Goal: Task Accomplishment & Management: Manage account settings

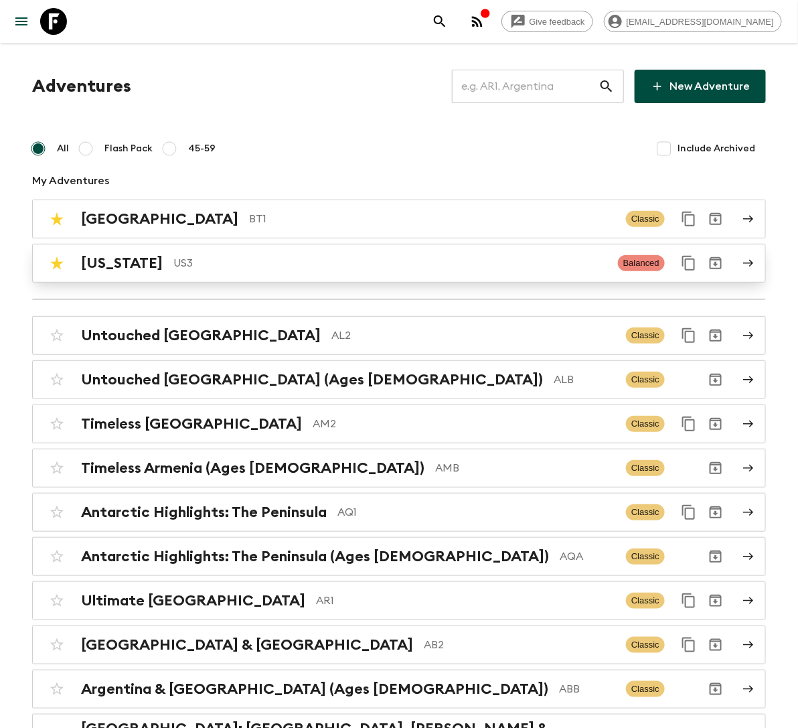
click at [212, 267] on p "US3" at bounding box center [390, 263] width 434 height 16
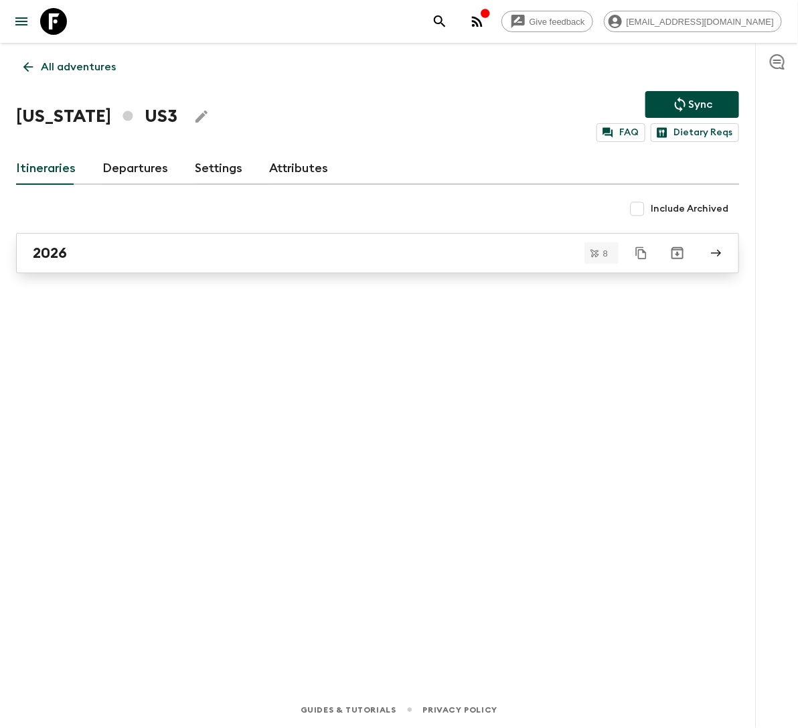
click at [120, 255] on div "2026" at bounding box center [365, 252] width 664 height 17
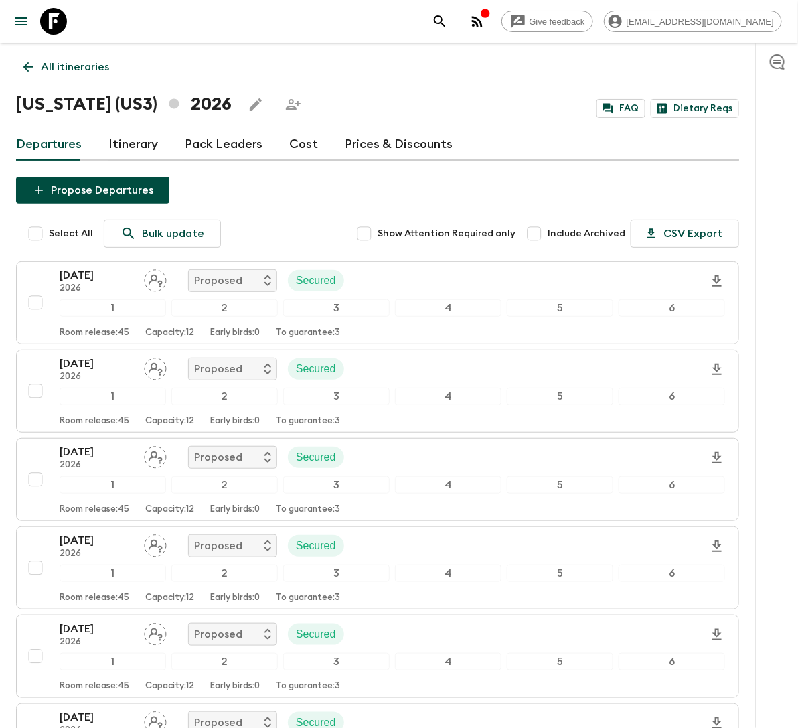
click at [294, 144] on link "Cost" at bounding box center [303, 145] width 29 height 32
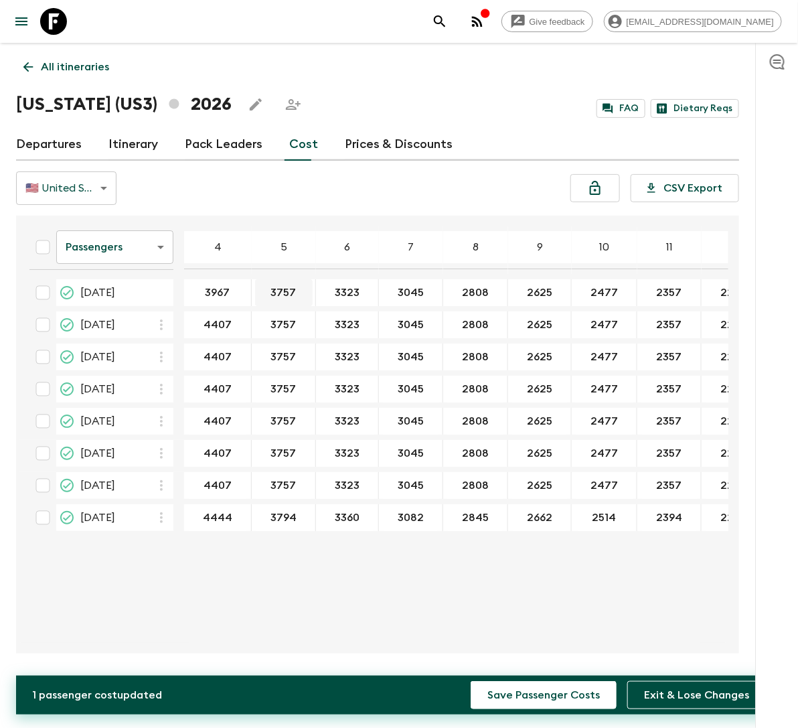
type input "3967"
type input "3382"
type input "2991"
click at [220, 292] on input "3967" at bounding box center [218, 292] width 62 height 15
type input "3966"
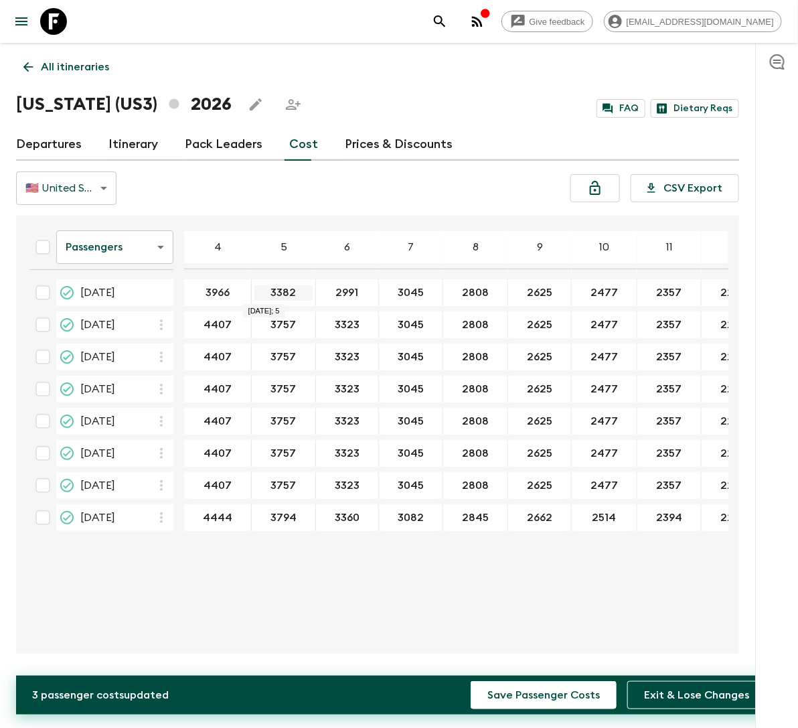
click at [274, 295] on input "3382" at bounding box center [283, 292] width 58 height 15
click at [290, 287] on input "3382" at bounding box center [283, 292] width 58 height 15
type input "3381"
click at [335, 295] on input "2991" at bounding box center [347, 292] width 57 height 15
click at [341, 293] on input "2991" at bounding box center [347, 292] width 57 height 15
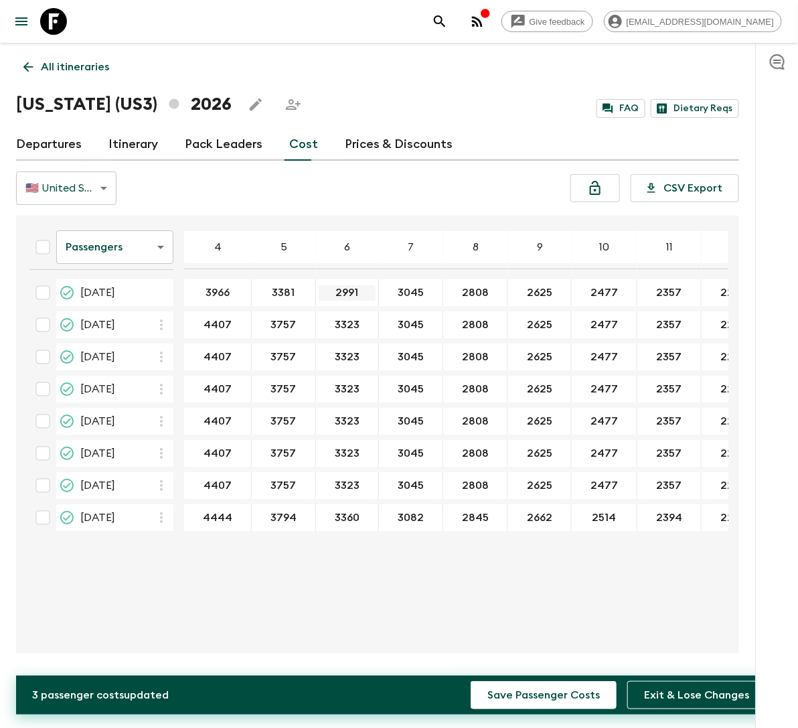
click at [341, 293] on input "2991" at bounding box center [347, 292] width 57 height 15
click at [415, 292] on input "3045" at bounding box center [411, 292] width 58 height 15
type input "2741"
type input "2527"
type input "2363"
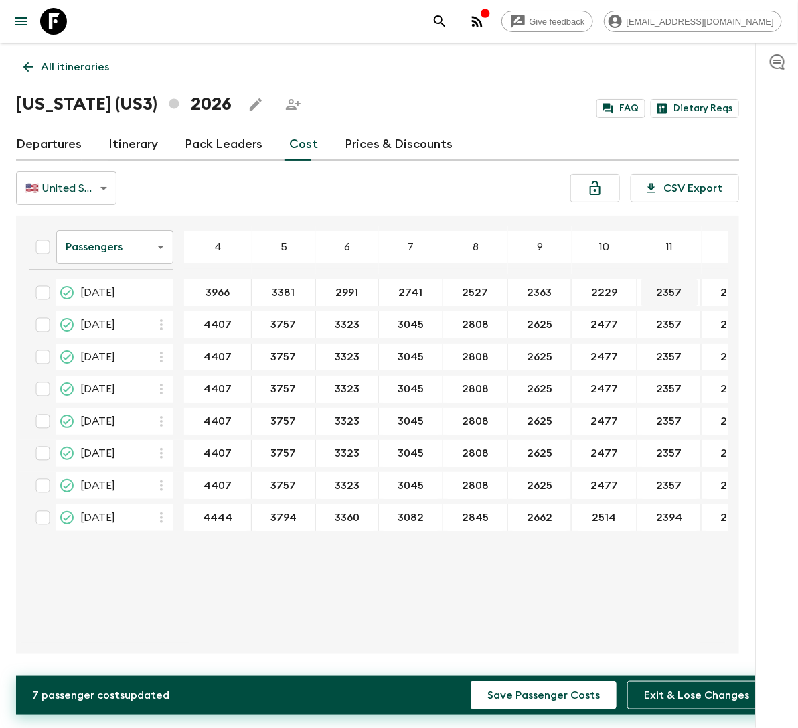
type input "2229"
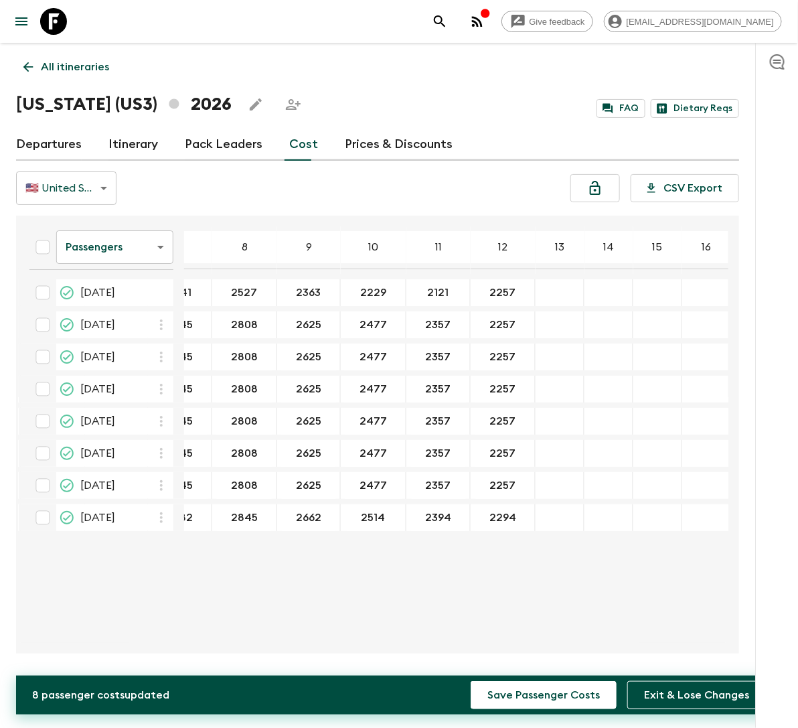
scroll to position [0, 317]
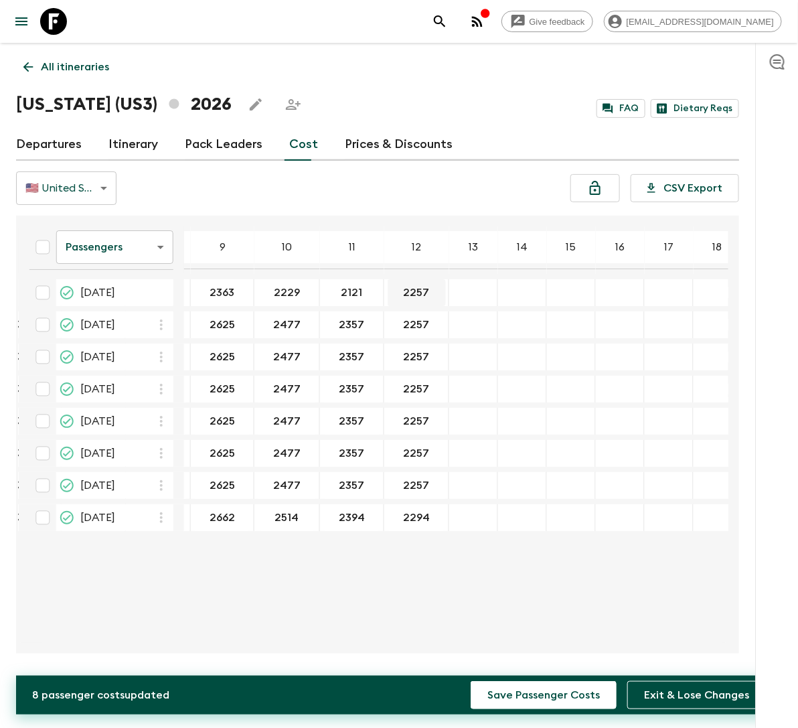
type input "2121"
type input "2031"
click at [498, 362] on div "29 Jun 2026; 14" at bounding box center [522, 356] width 49 height 27
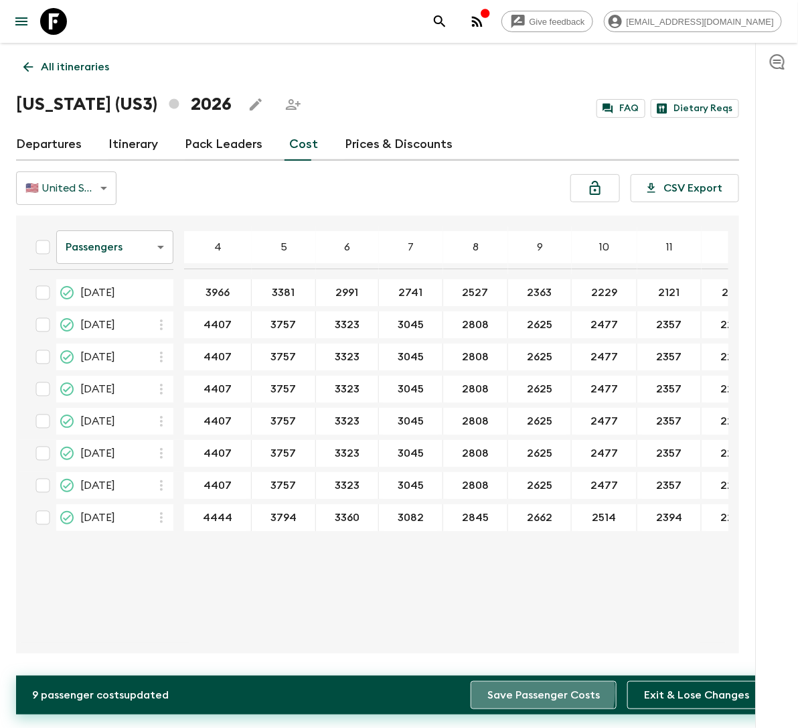
click at [534, 693] on button "Save Passenger Costs" at bounding box center [544, 695] width 146 height 28
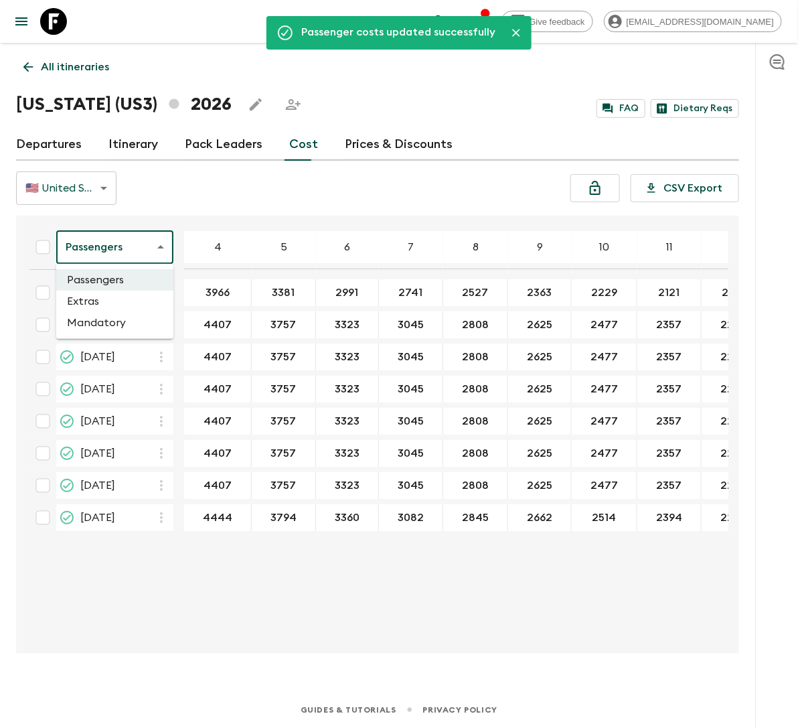
click at [161, 246] on body "Give feedback lauren.b@flashpack.com Passenger costs updated successfully All i…" at bounding box center [399, 364] width 798 height 728
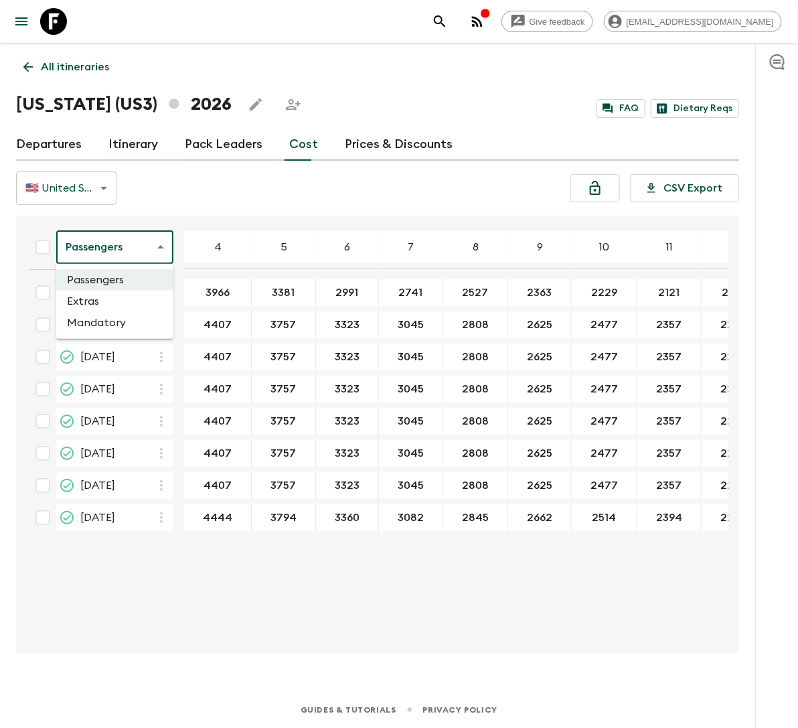
click at [121, 304] on li "Extras" at bounding box center [114, 301] width 117 height 21
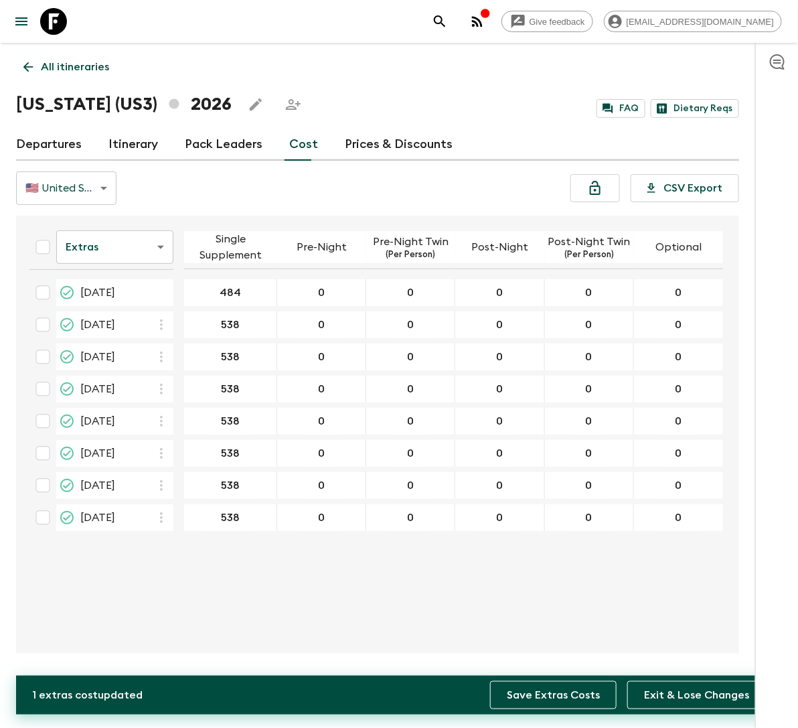
type input "484"
click at [569, 696] on button "Save Extras Costs" at bounding box center [553, 695] width 127 height 28
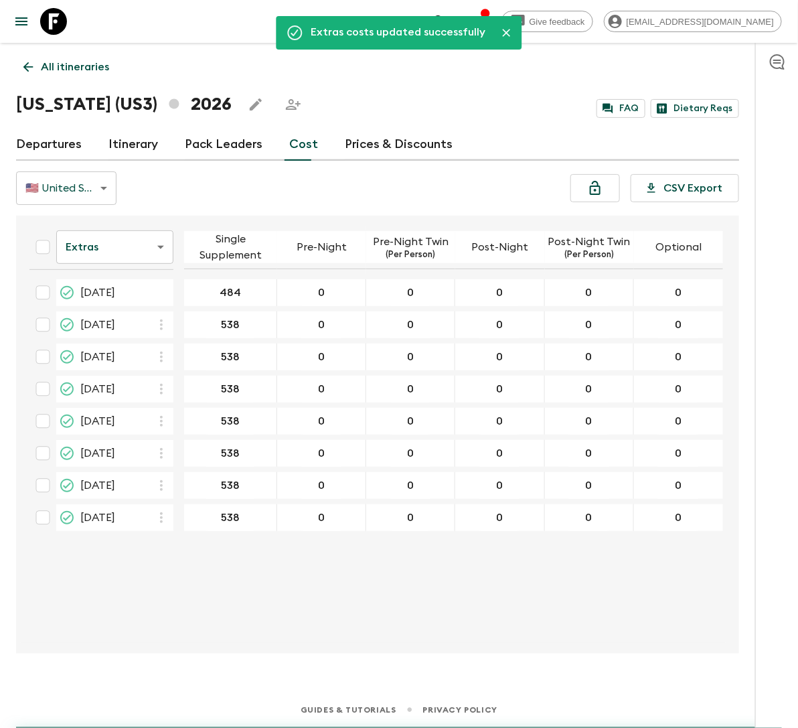
click at [135, 241] on body "Give feedback lauren.b@flashpack.com Extras costs updated successfully All itin…" at bounding box center [399, 364] width 798 height 728
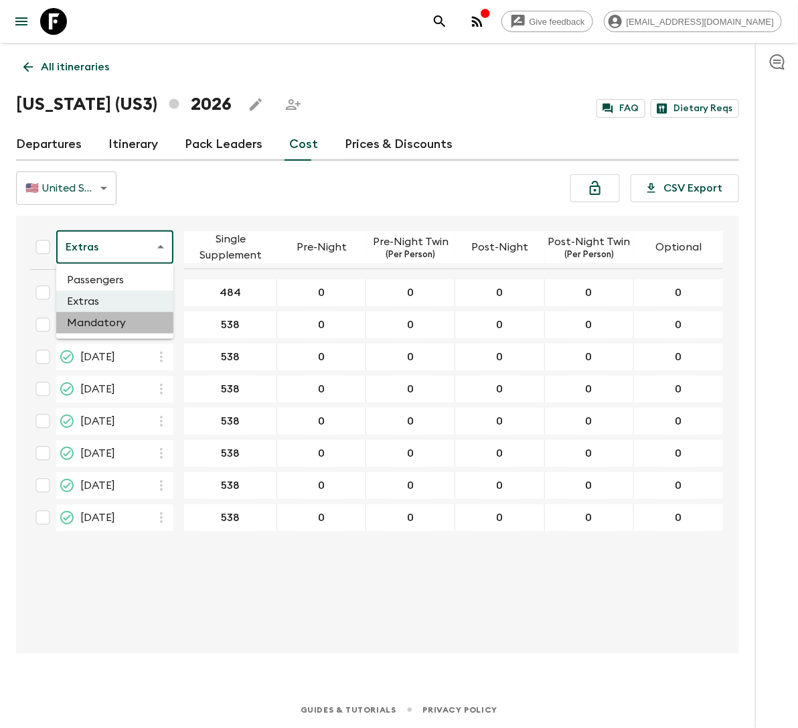
click at [134, 319] on li "Mandatory" at bounding box center [114, 322] width 117 height 21
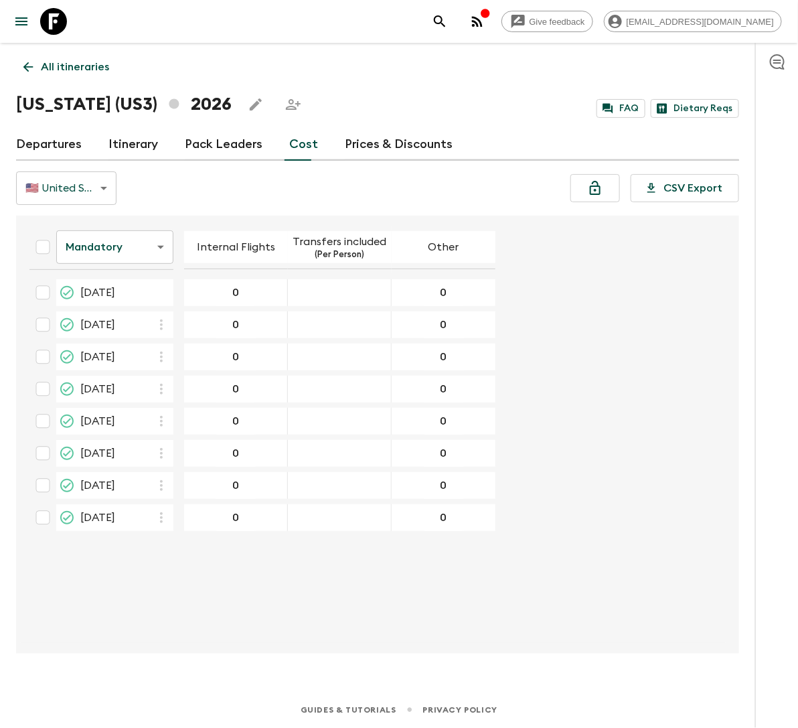
click at [129, 247] on body "Give feedback lauren.b@flashpack.com All itineraries Hawaii (US3) 2026 FAQ Diet…" at bounding box center [399, 364] width 798 height 728
click at [129, 280] on li "Passengers" at bounding box center [114, 279] width 117 height 21
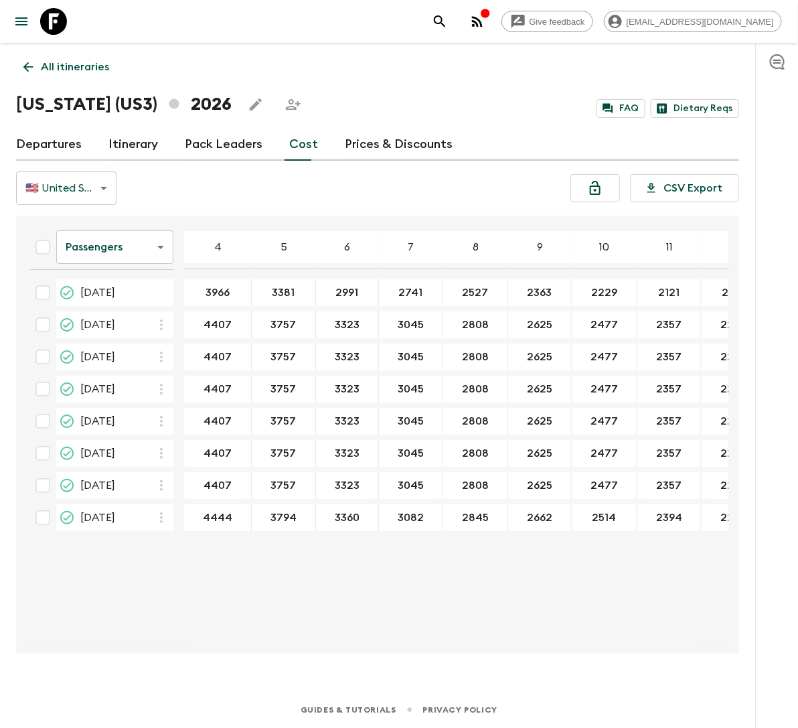
click at [43, 145] on link "Departures" at bounding box center [49, 145] width 66 height 32
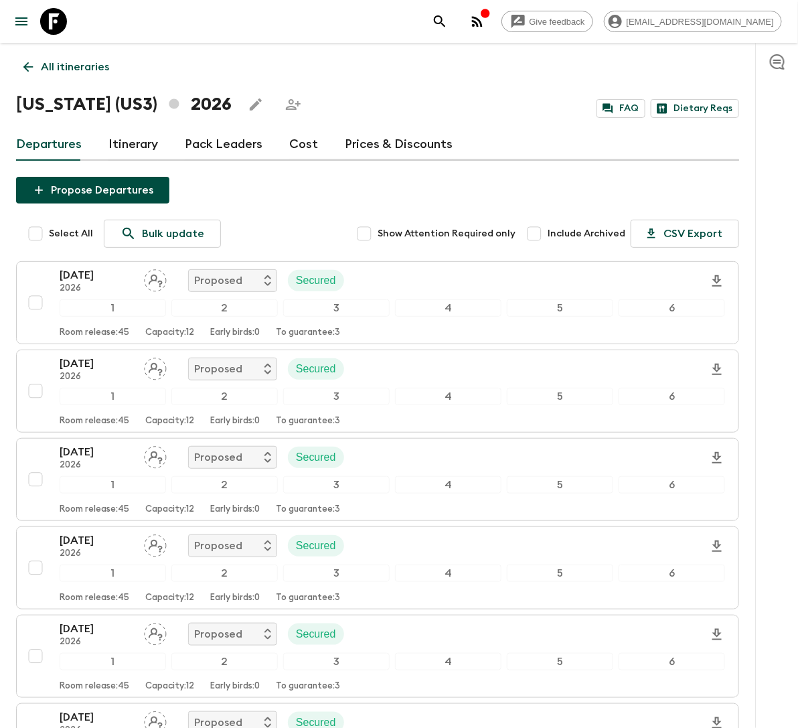
click at [404, 137] on link "Prices & Discounts" at bounding box center [399, 145] width 108 height 32
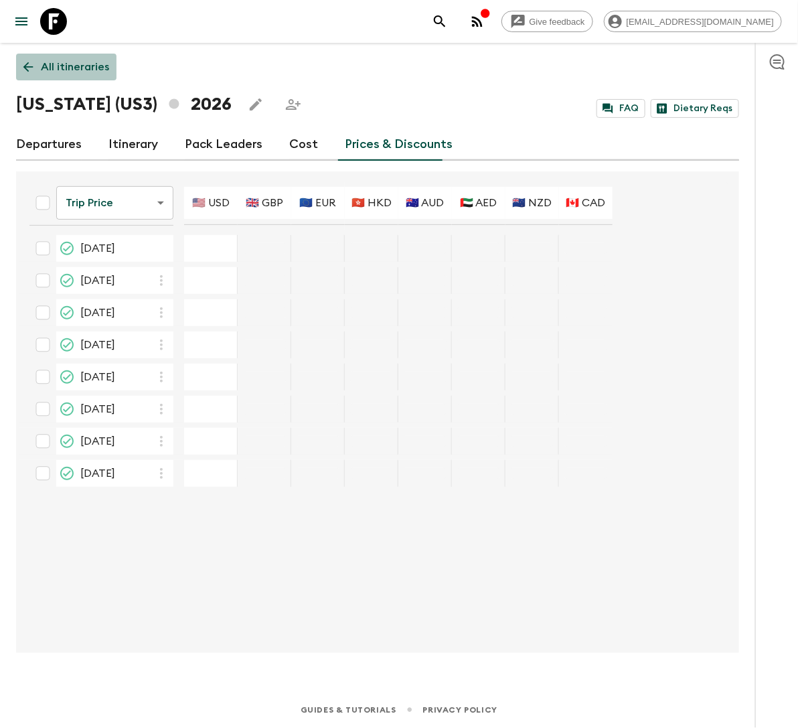
click at [62, 72] on p "All itineraries" at bounding box center [75, 67] width 68 height 16
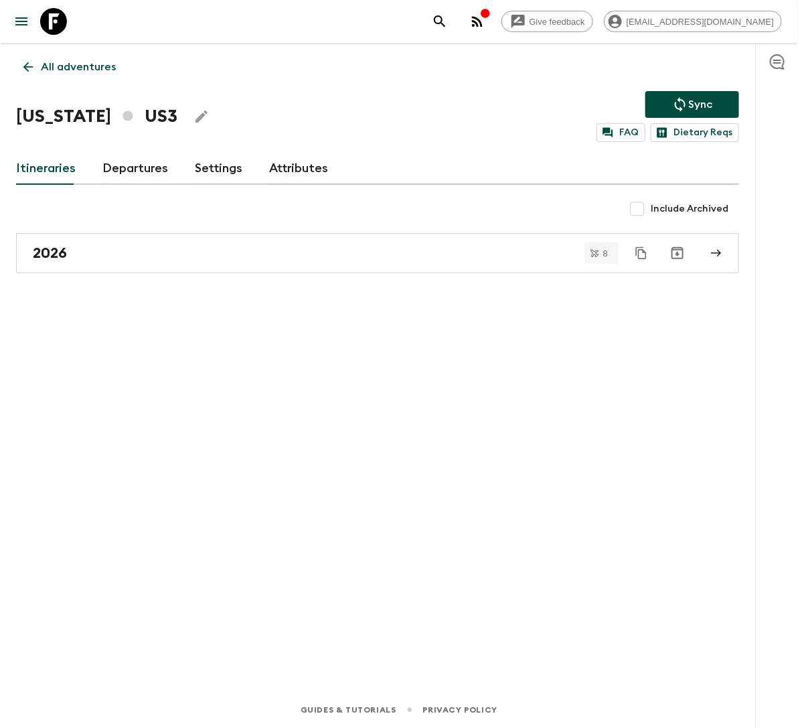
click at [288, 160] on link "Attributes" at bounding box center [298, 169] width 59 height 32
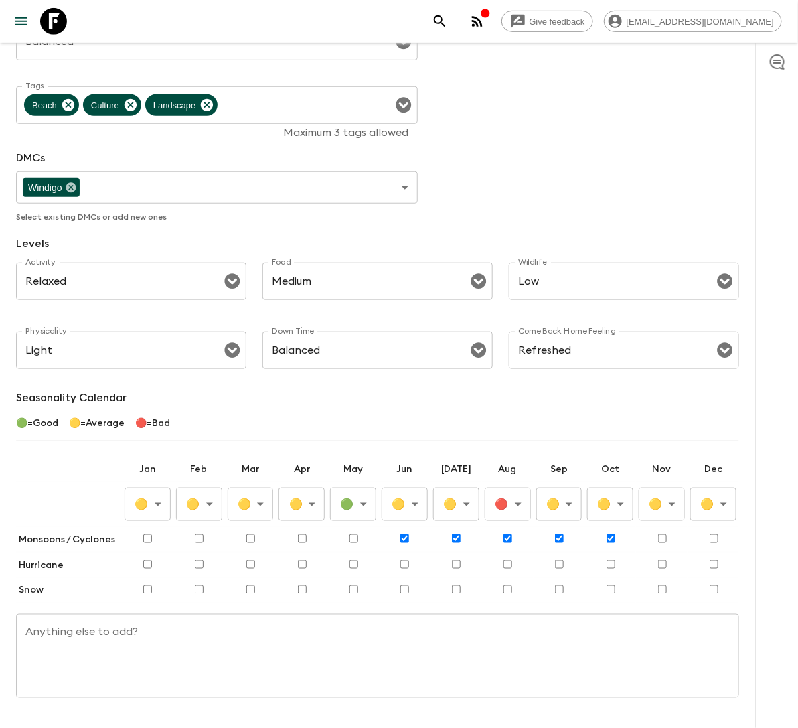
scroll to position [226, 0]
click at [233, 280] on icon "Open" at bounding box center [232, 281] width 16 height 16
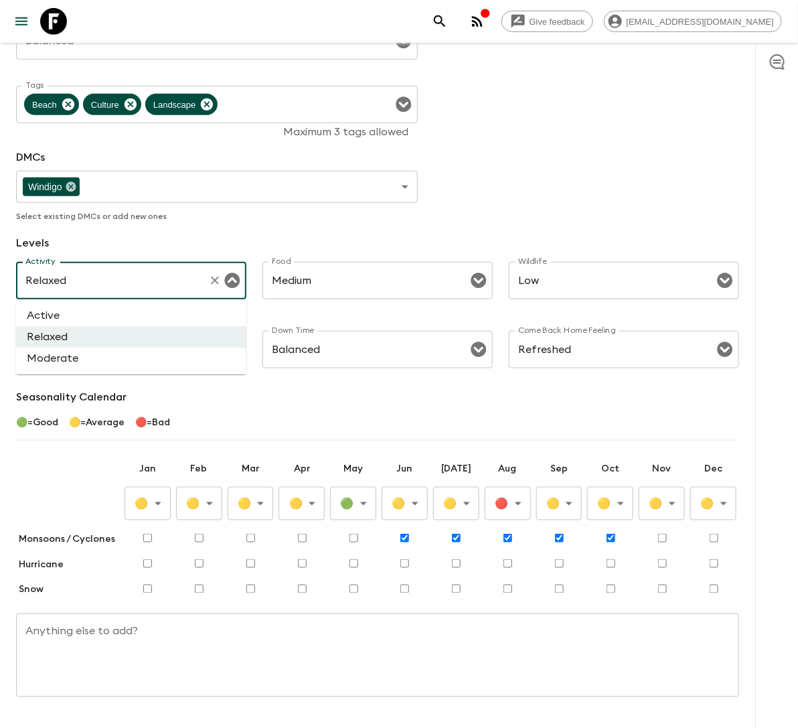
click at [110, 363] on li "Moderate" at bounding box center [131, 358] width 230 height 21
type input "Moderate"
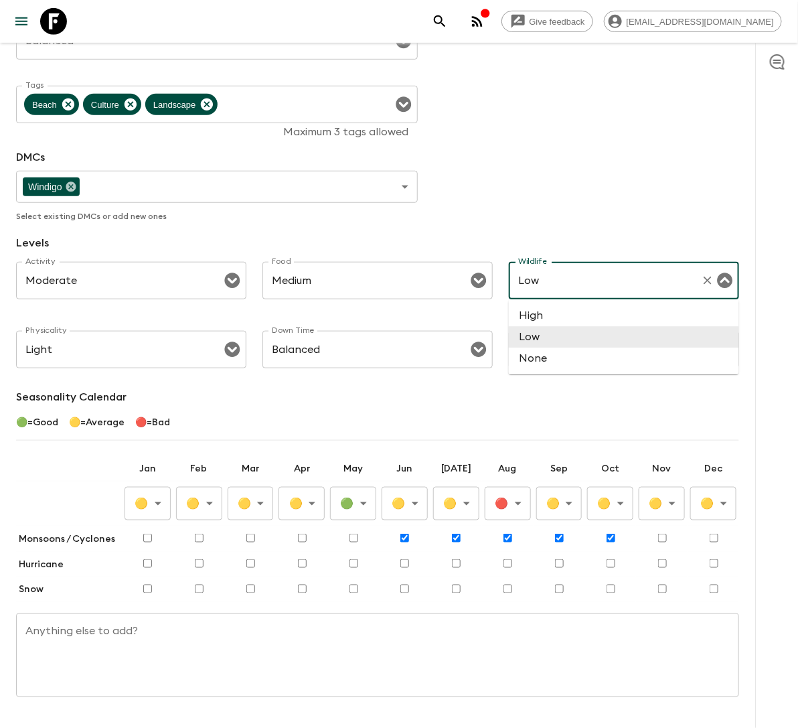
click at [546, 281] on input "Low" at bounding box center [605, 280] width 181 height 25
click at [552, 216] on div "Adventure Attributes Save Style Balanced Style ​ Tags Beach Culture Landscape T…" at bounding box center [377, 339] width 723 height 716
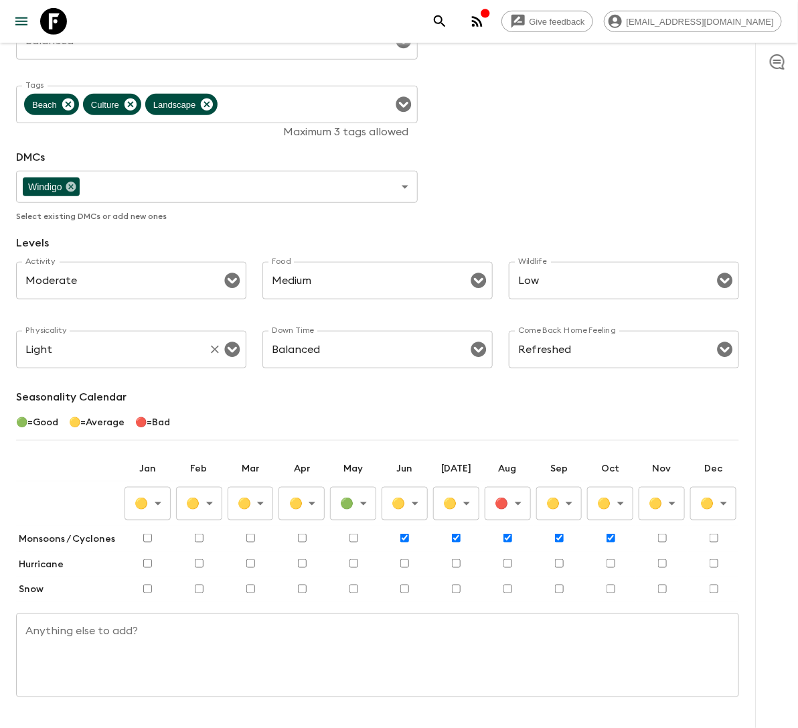
click at [151, 352] on input "Light" at bounding box center [112, 349] width 181 height 25
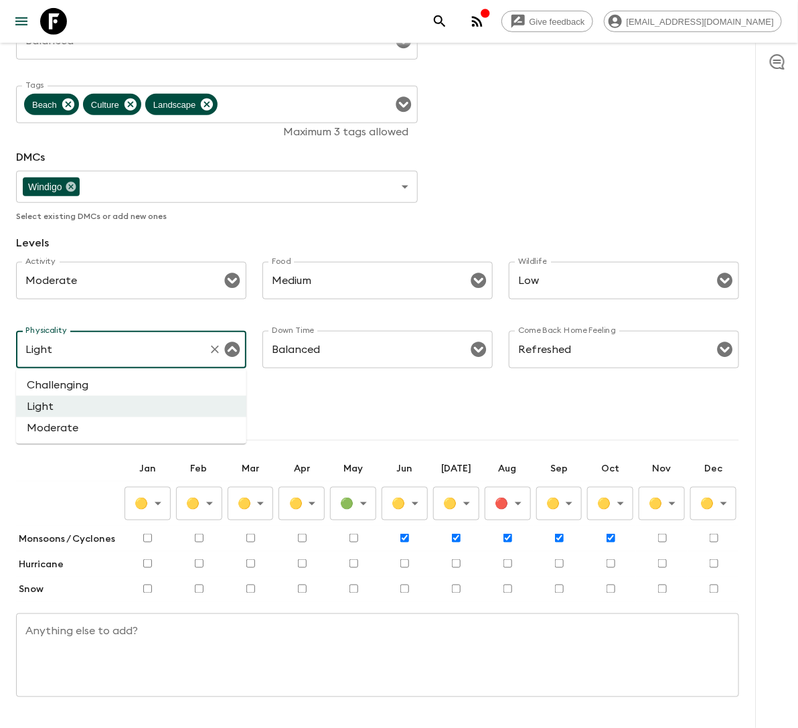
click at [102, 428] on li "Moderate" at bounding box center [131, 427] width 230 height 21
type input "Moderate"
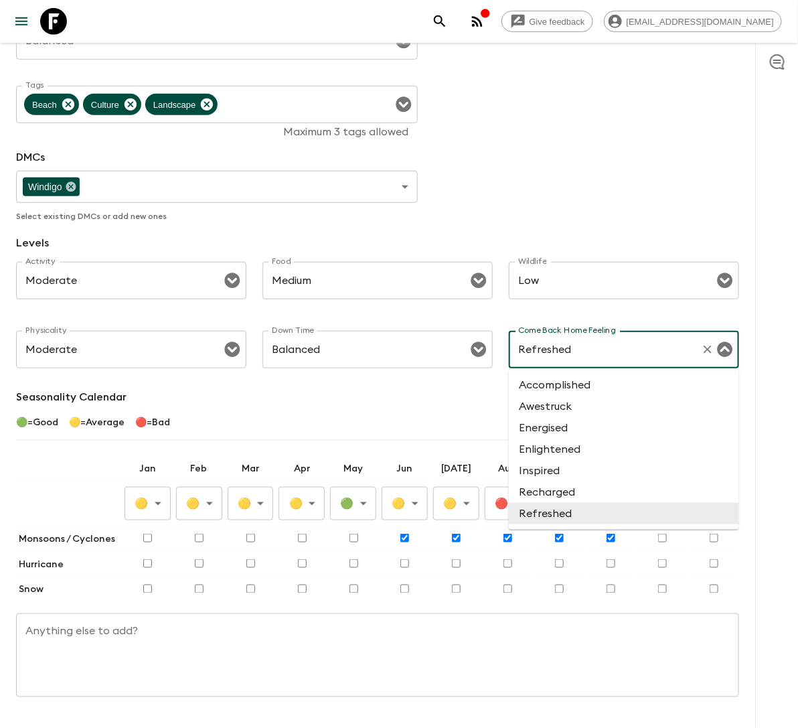
click at [557, 351] on input "Refreshed" at bounding box center [605, 349] width 181 height 25
click at [559, 410] on li "Awestruck" at bounding box center [624, 406] width 230 height 21
type input "Awestruck"
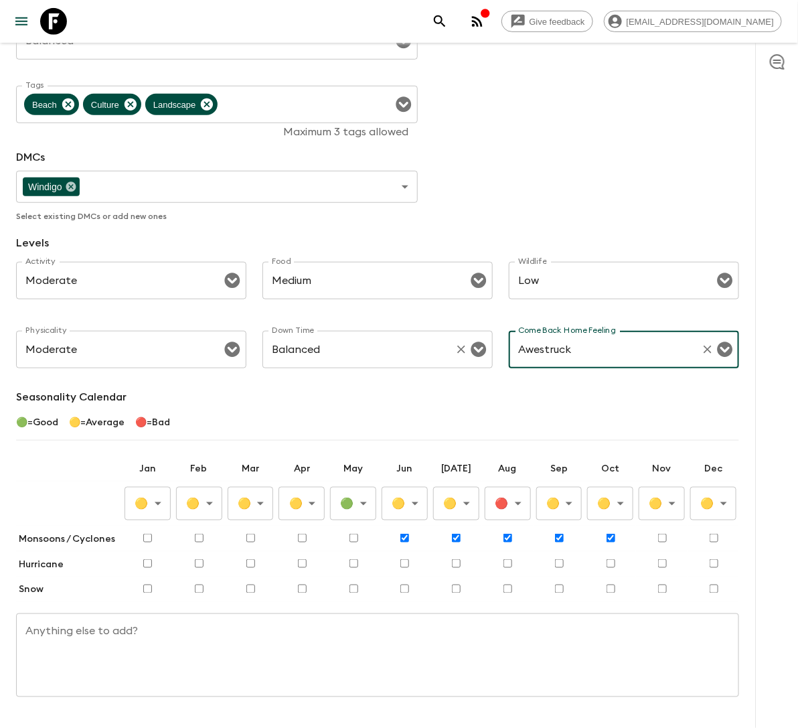
scroll to position [266, 0]
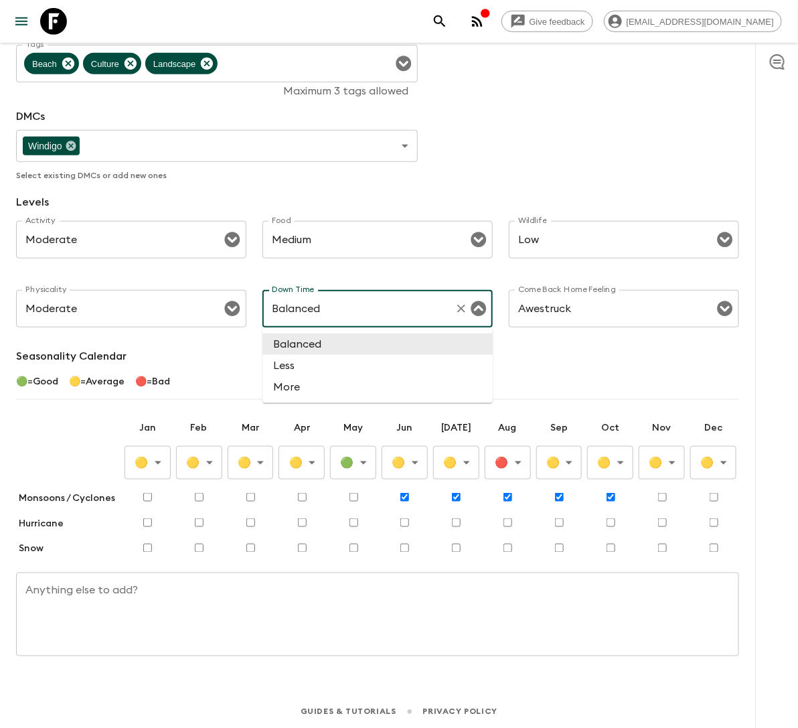
click at [360, 308] on input "Balanced" at bounding box center [359, 308] width 181 height 25
click at [483, 307] on icon "Open" at bounding box center [479, 309] width 16 height 16
click at [412, 364] on li "Less" at bounding box center [377, 365] width 230 height 21
type input "Less"
click at [504, 362] on p "Seasonality Calendar" at bounding box center [377, 356] width 723 height 16
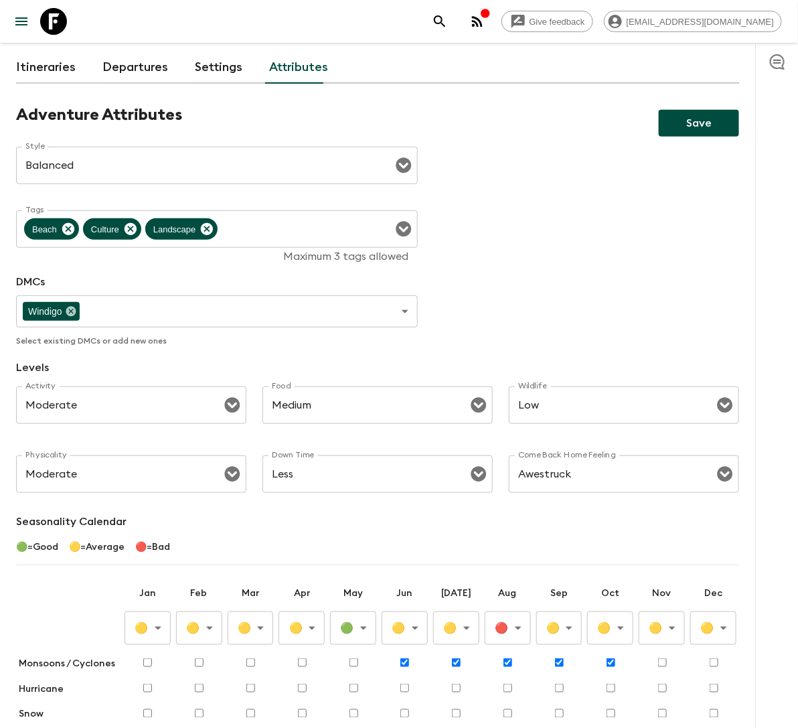
scroll to position [0, 0]
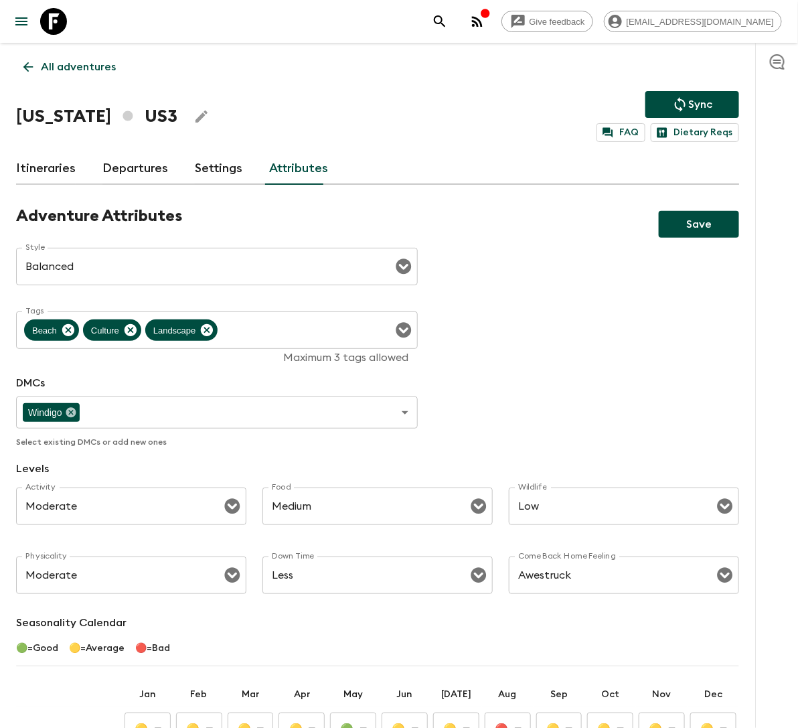
click at [703, 226] on button "Save" at bounding box center [699, 224] width 80 height 27
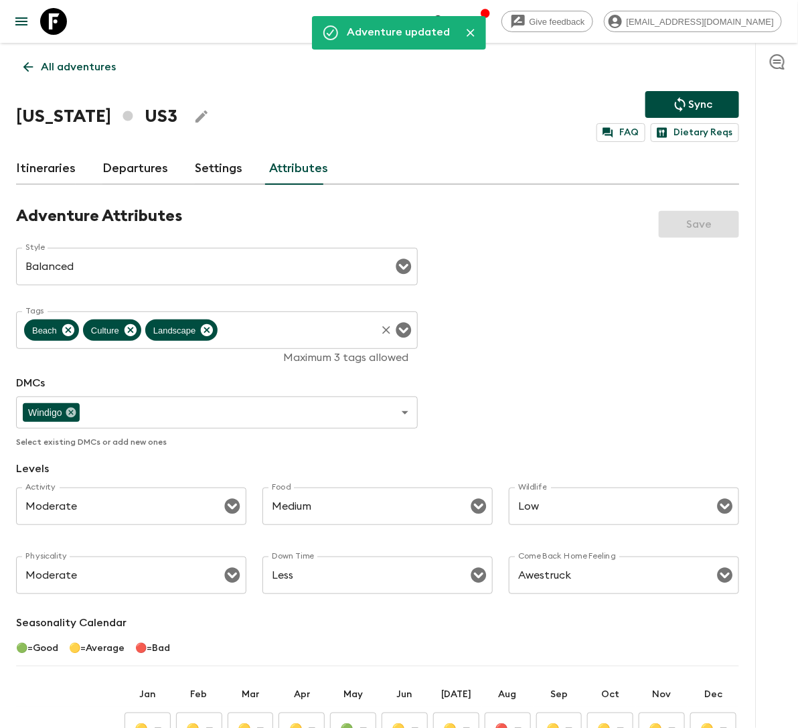
click at [252, 330] on input "Tags" at bounding box center [297, 329] width 155 height 25
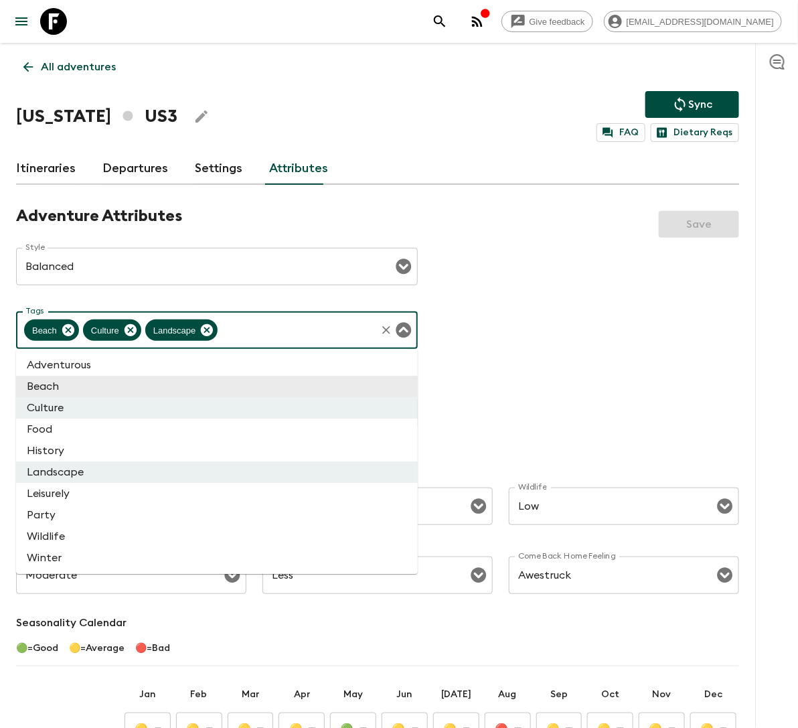
click at [492, 345] on div "Adventure Attributes Save Style Balanced Style ​ Tags Beach Culture Landscape T…" at bounding box center [377, 564] width 723 height 716
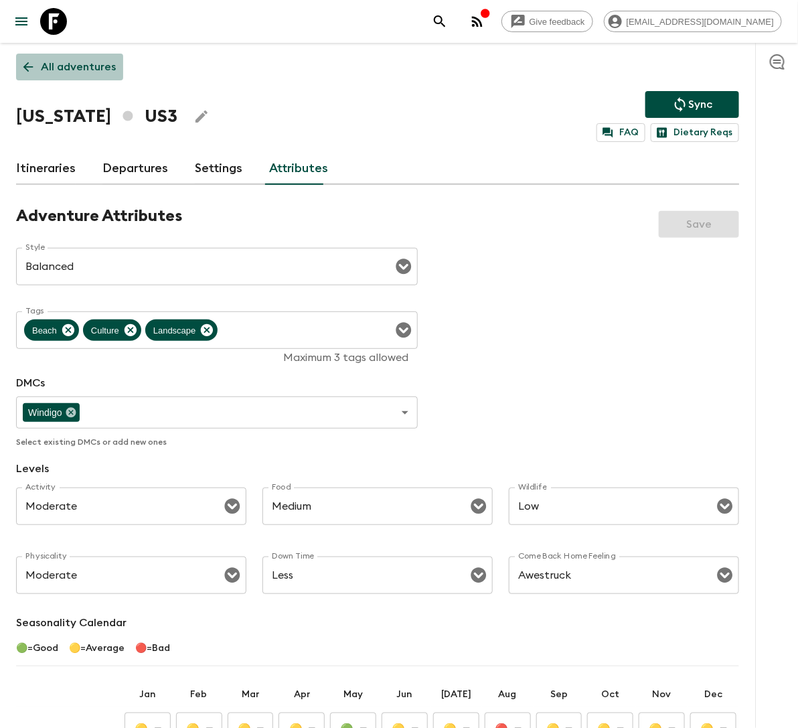
click at [104, 68] on p "All adventures" at bounding box center [78, 67] width 75 height 16
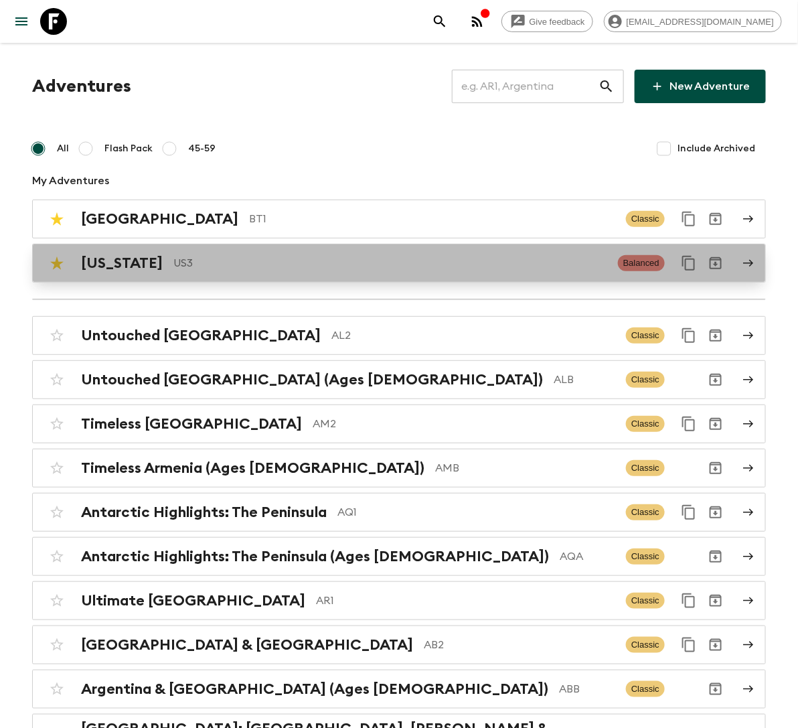
click at [277, 260] on p "US3" at bounding box center [390, 263] width 434 height 16
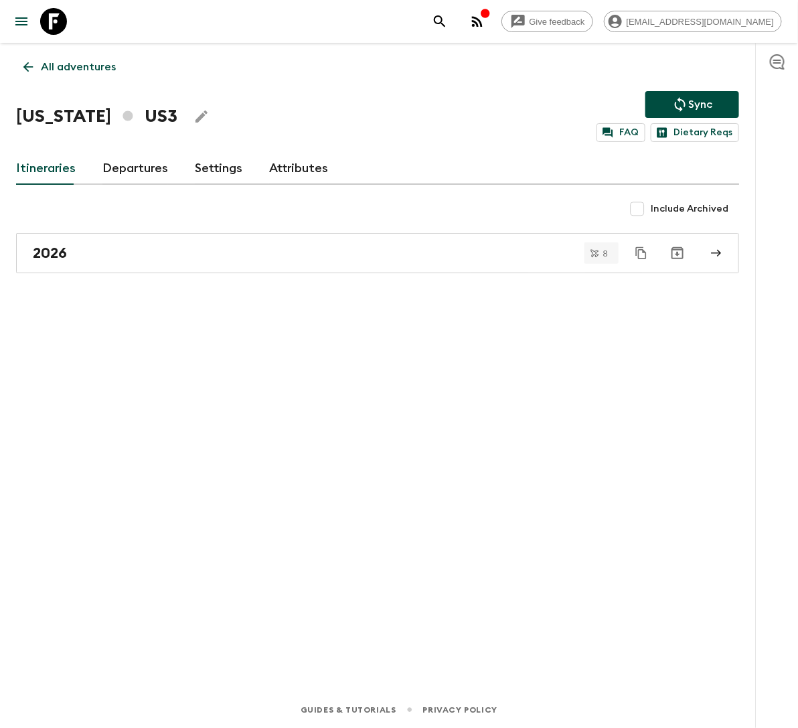
click at [137, 169] on link "Departures" at bounding box center [135, 169] width 66 height 32
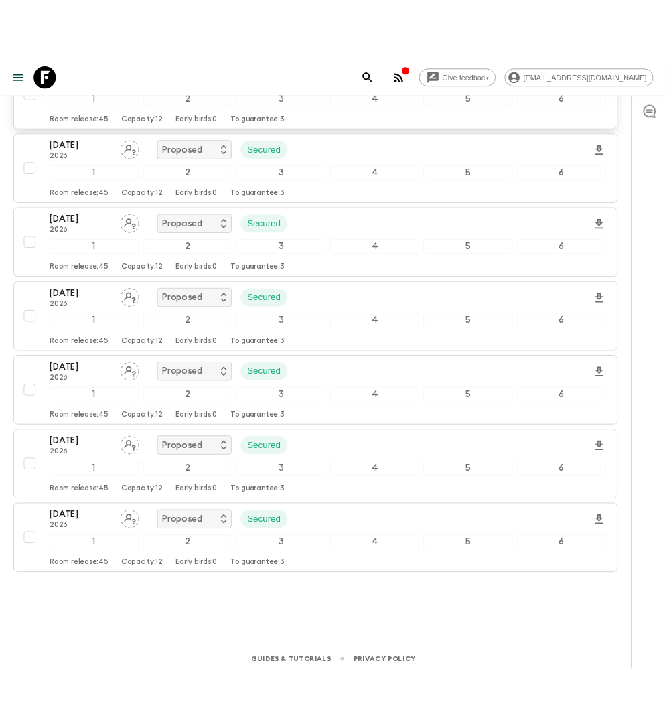
scroll to position [374, 0]
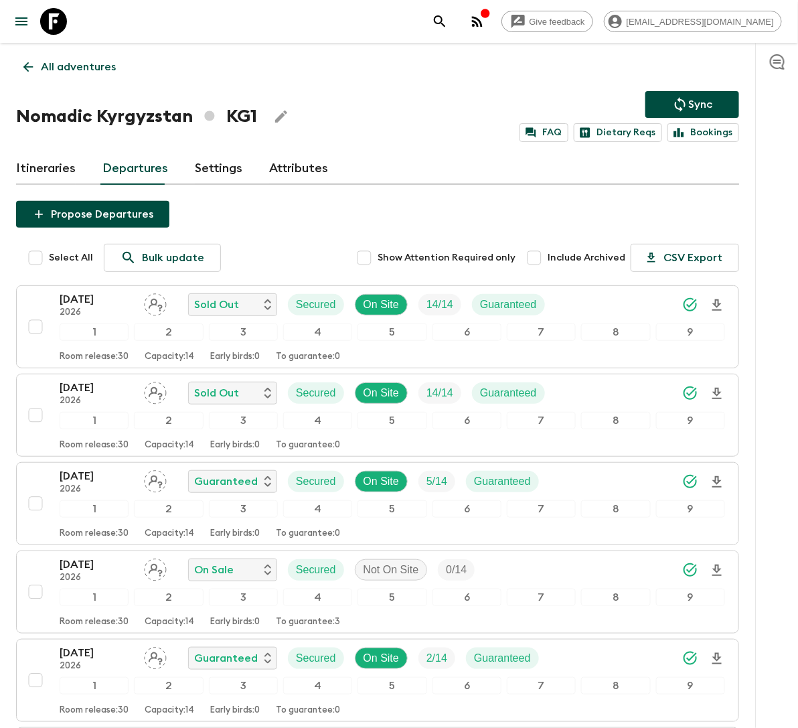
scroll to position [11, 0]
